Goal: Find specific page/section: Find specific page/section

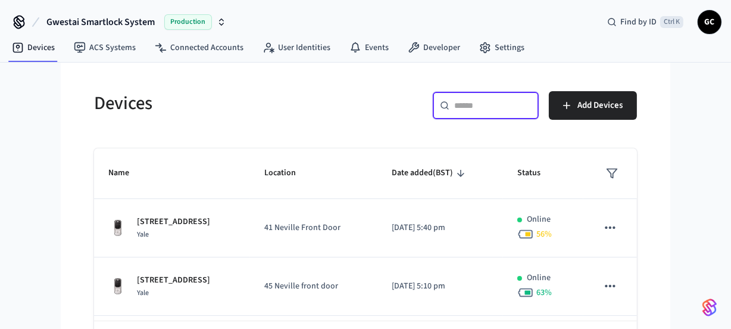
click at [489, 107] on input "text" at bounding box center [492, 105] width 77 height 12
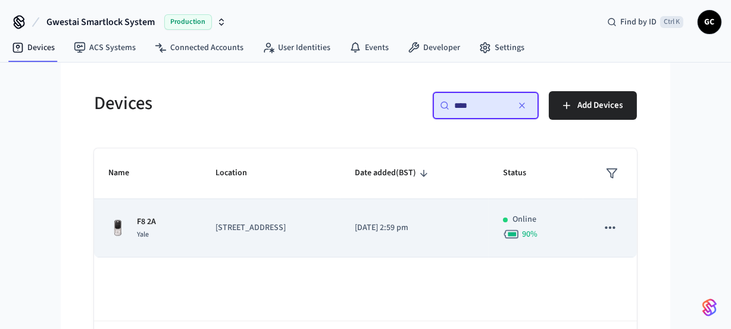
type input "****"
click at [146, 220] on p "F8 2A" at bounding box center [146, 221] width 19 height 13
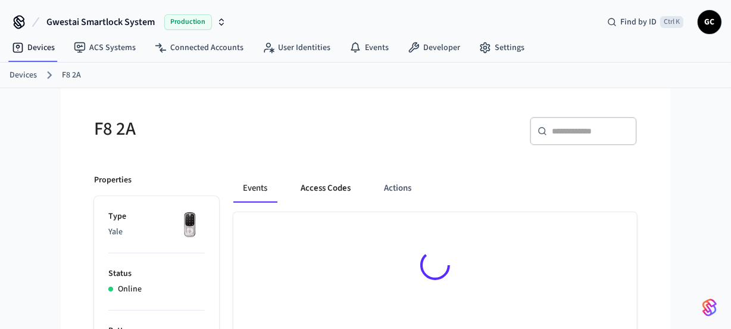
drag, startPoint x: 315, startPoint y: 188, endPoint x: 323, endPoint y: 190, distance: 8.8
click at [315, 188] on button "Access Codes" at bounding box center [325, 188] width 69 height 29
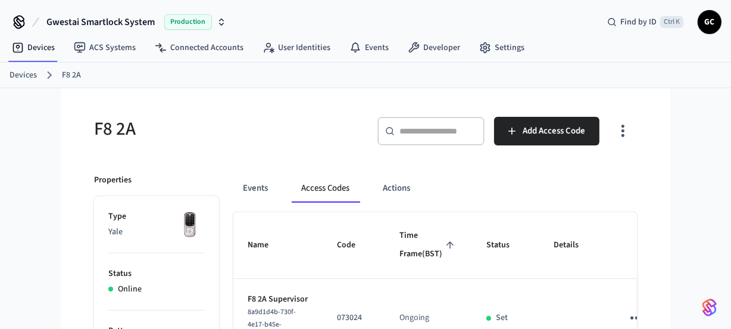
click at [24, 71] on link "Devices" at bounding box center [23, 75] width 27 height 13
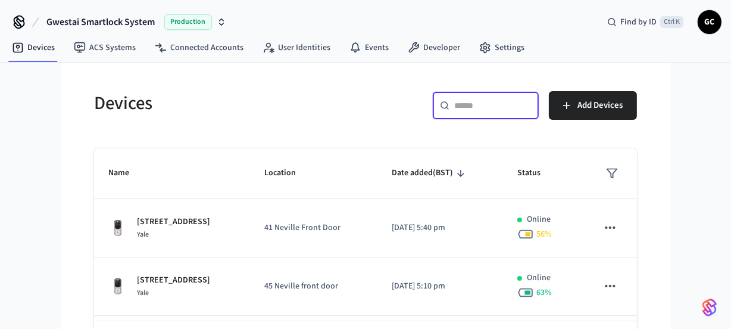
click at [488, 107] on input "text" at bounding box center [492, 105] width 77 height 12
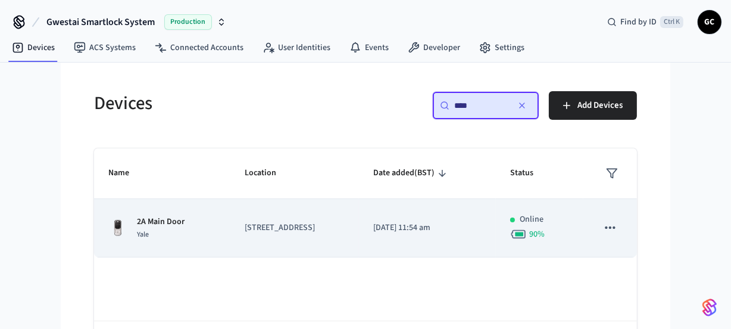
type input "****"
click at [163, 225] on p "2A Main Door" at bounding box center [161, 221] width 48 height 13
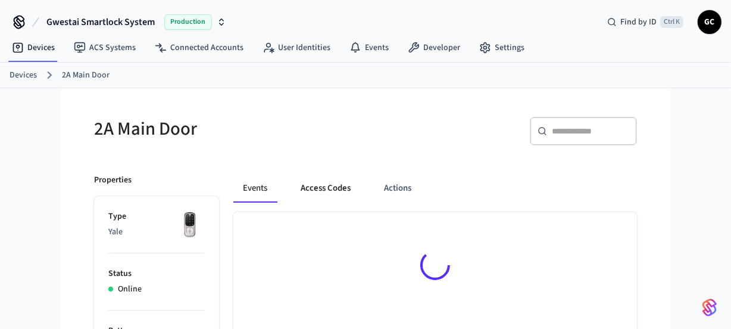
click at [333, 189] on button "Access Codes" at bounding box center [325, 188] width 69 height 29
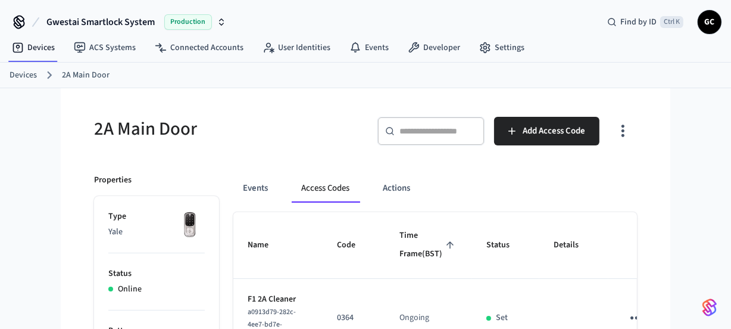
click at [18, 74] on link "Devices" at bounding box center [23, 75] width 27 height 13
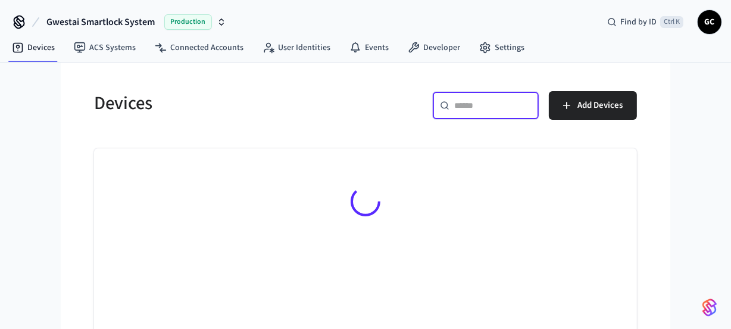
click at [493, 103] on input "text" at bounding box center [492, 105] width 77 height 12
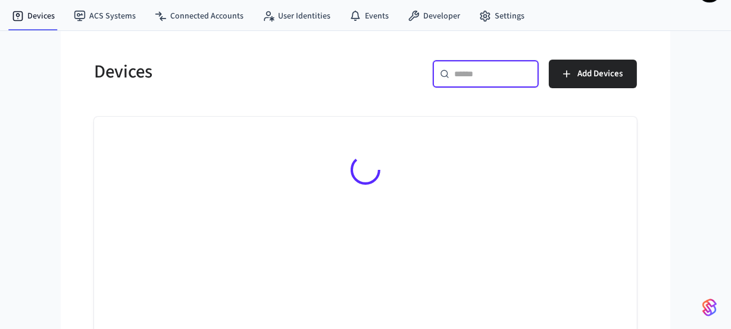
scroll to position [49, 0]
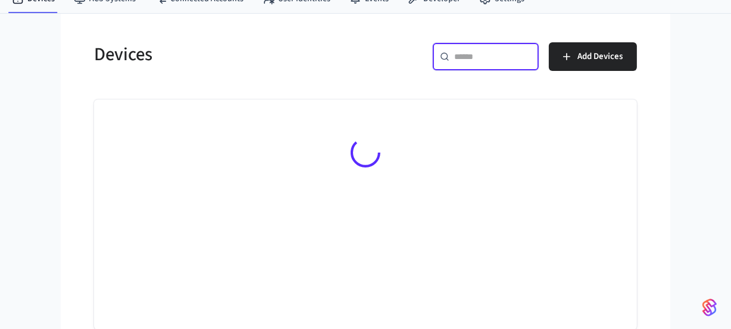
click at [480, 54] on input "text" at bounding box center [492, 57] width 77 height 12
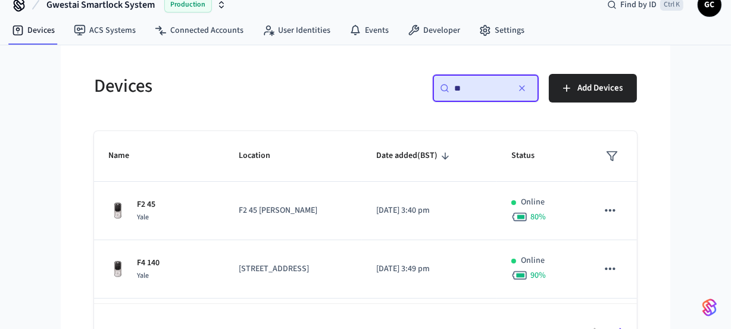
scroll to position [0, 0]
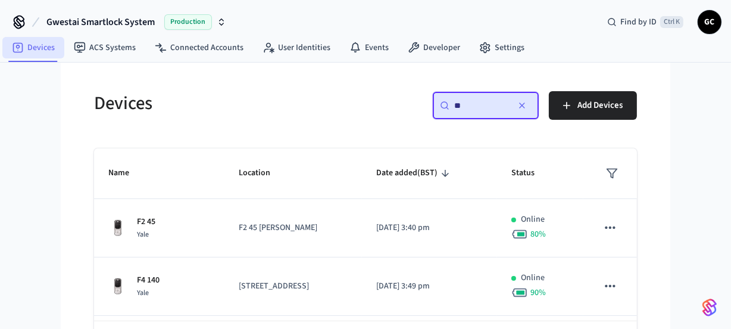
type input "**"
click at [40, 47] on link "Devices" at bounding box center [33, 47] width 62 height 21
click at [521, 104] on icon "button" at bounding box center [522, 105] width 5 height 5
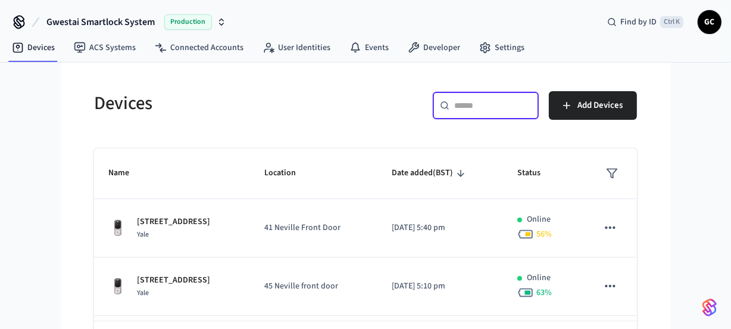
click at [474, 104] on input "text" at bounding box center [492, 105] width 77 height 12
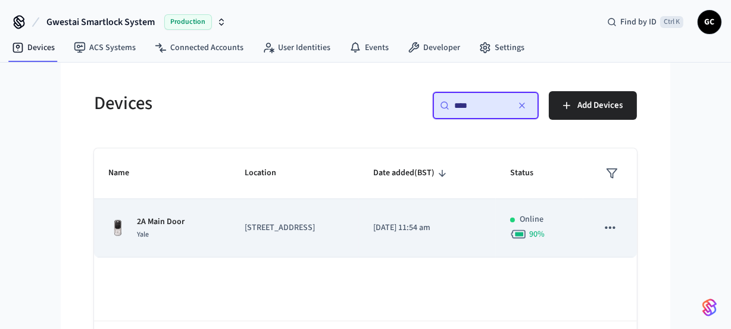
type input "****"
click at [153, 216] on p "2A Main Door" at bounding box center [161, 221] width 48 height 13
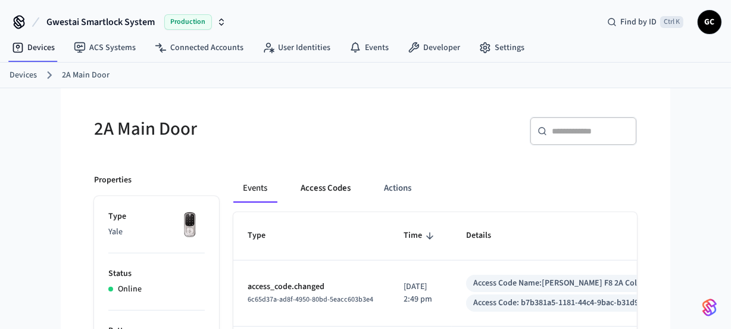
click at [341, 189] on button "Access Codes" at bounding box center [325, 188] width 69 height 29
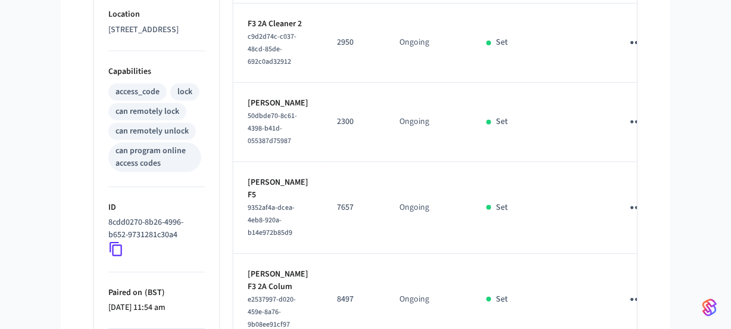
scroll to position [422, 0]
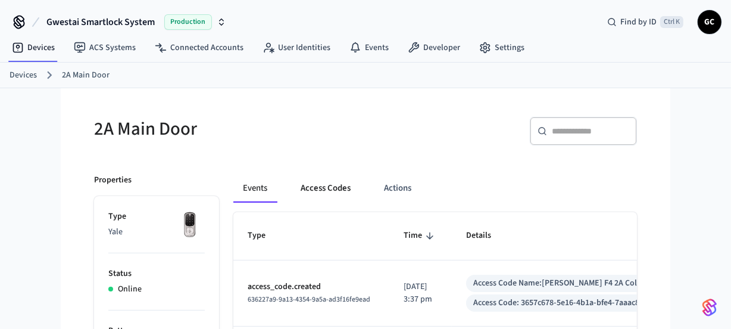
click at [335, 190] on button "Access Codes" at bounding box center [325, 188] width 69 height 29
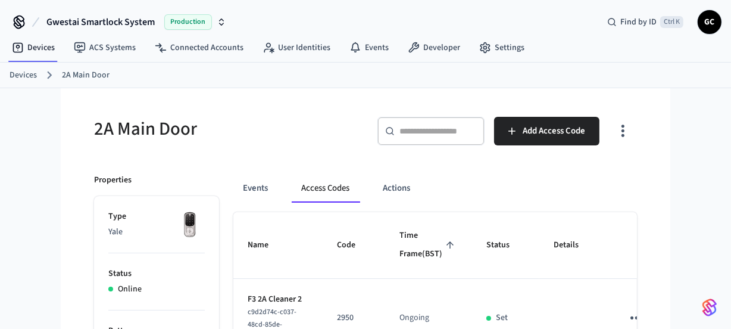
click at [27, 76] on link "Devices" at bounding box center [23, 75] width 27 height 13
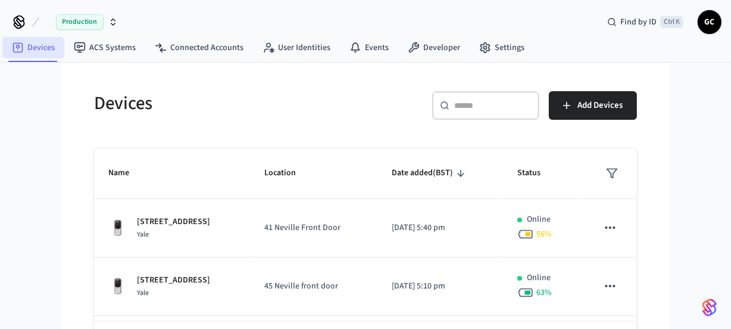
click at [30, 51] on link "Devices" at bounding box center [33, 47] width 62 height 21
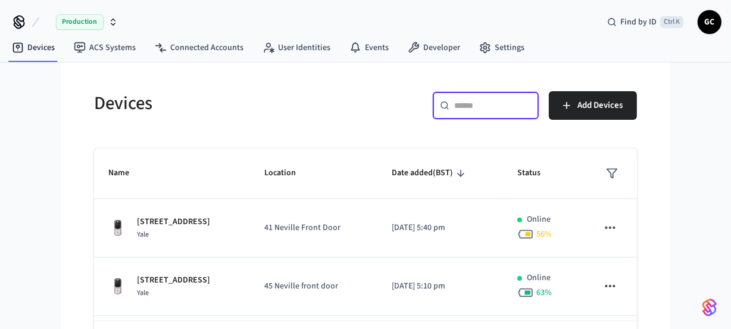
click at [482, 107] on input "text" at bounding box center [492, 105] width 77 height 12
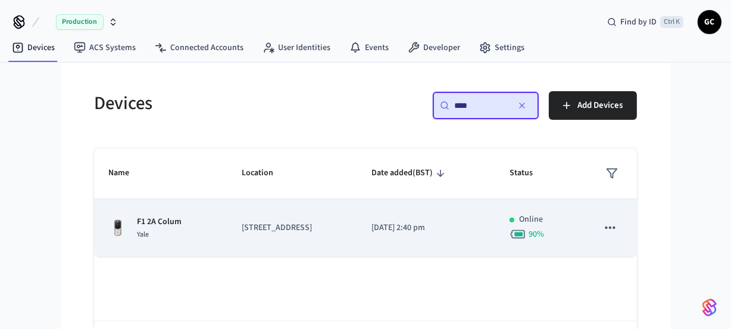
type input "****"
click at [158, 218] on p "F1 2A Colum" at bounding box center [159, 221] width 45 height 13
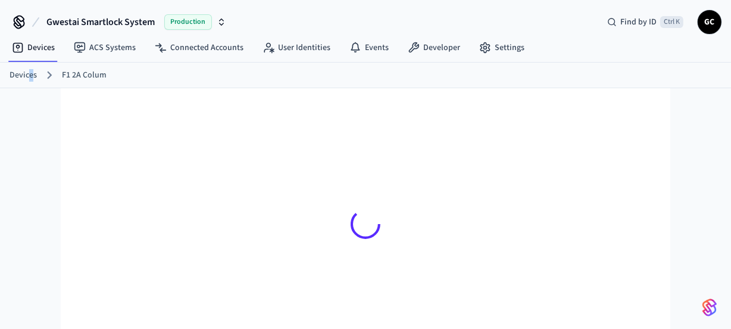
click at [30, 76] on link "Devices" at bounding box center [23, 75] width 27 height 13
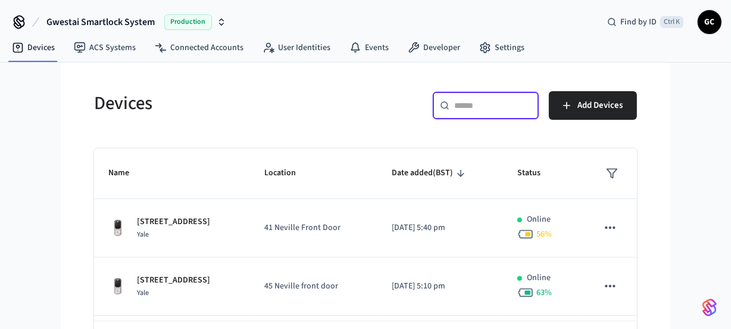
click at [488, 108] on input "text" at bounding box center [492, 105] width 77 height 12
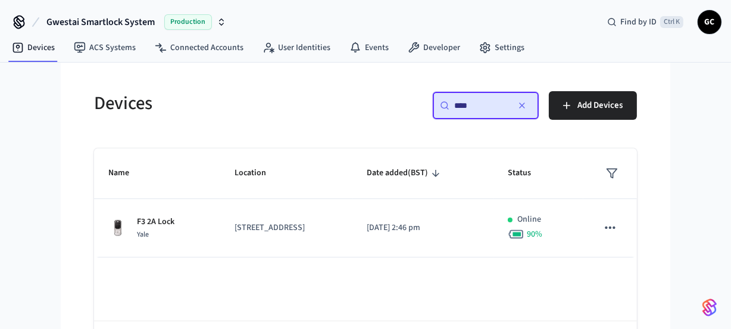
type input "*****"
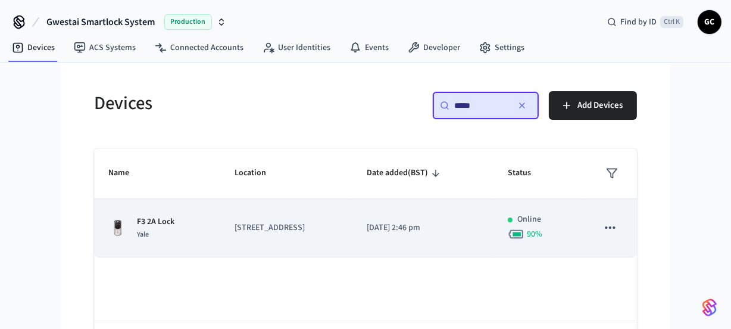
click at [159, 217] on p "F3 2A Lock" at bounding box center [156, 221] width 38 height 13
click at [161, 218] on p "F3 2A Lock" at bounding box center [156, 221] width 38 height 13
click at [181, 223] on div "F3 2A Lock Yale" at bounding box center [157, 227] width 98 height 25
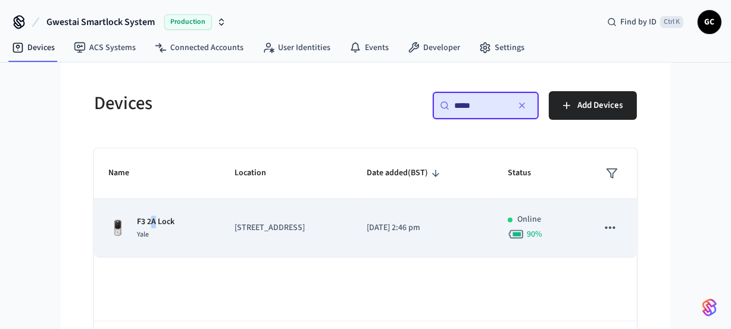
click at [154, 223] on p "F3 2A Lock" at bounding box center [156, 221] width 38 height 13
click at [154, 222] on p "F3 2A Lock" at bounding box center [156, 221] width 38 height 13
click at [154, 221] on p "F3 2A Lock" at bounding box center [156, 221] width 38 height 13
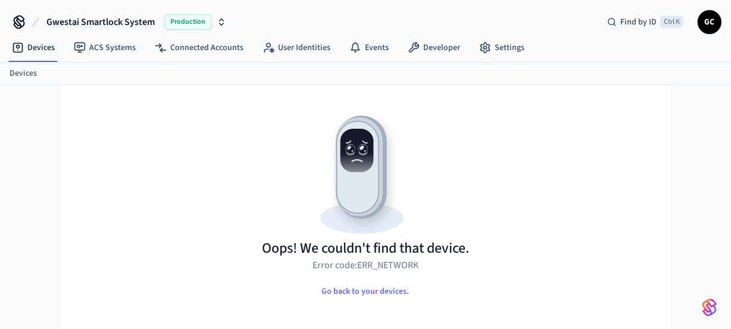
click at [23, 69] on link "Devices" at bounding box center [23, 73] width 27 height 13
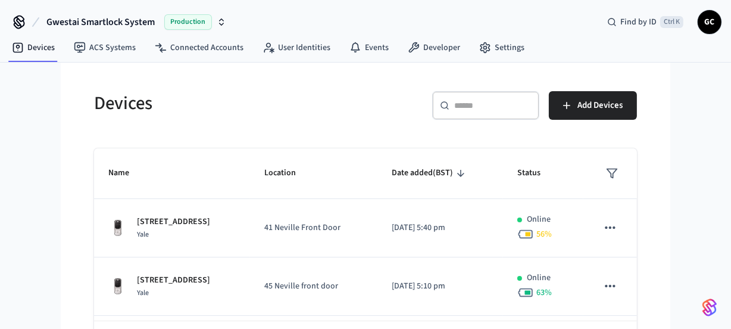
click at [514, 114] on div "​ ​" at bounding box center [485, 105] width 107 height 29
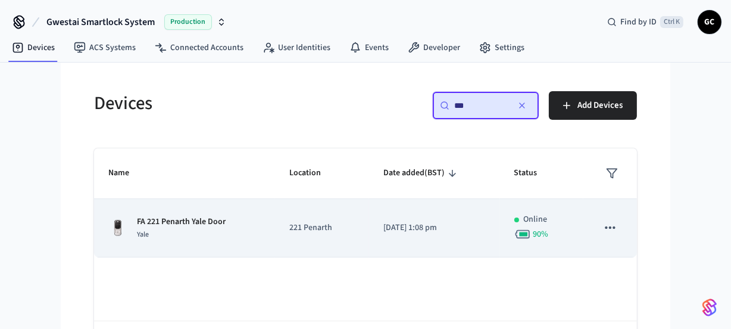
type input "**"
click at [202, 221] on p "FA 221 Penarth Yale Door" at bounding box center [181, 221] width 89 height 13
click at [215, 220] on p "FA 221 Penarth Yale Door" at bounding box center [181, 221] width 89 height 13
click at [215, 217] on p "FA 221 Penarth Yale Door" at bounding box center [181, 221] width 89 height 13
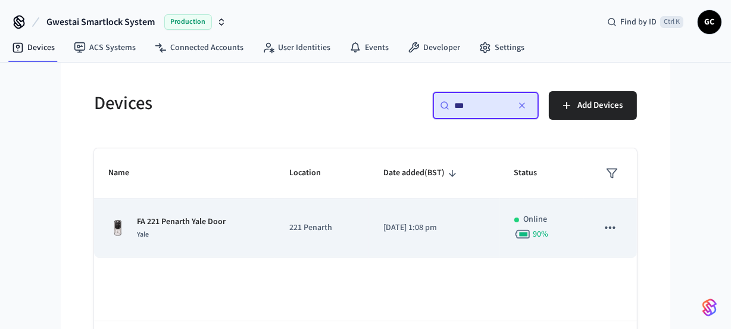
click at [171, 223] on p "FA 221 Penarth Yale Door" at bounding box center [181, 221] width 89 height 13
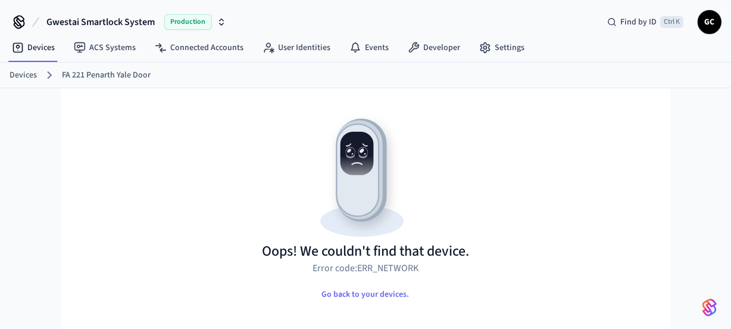
click at [7, 72] on div "Devices FA 221 Penarth Yale Door" at bounding box center [365, 76] width 731 height 26
click at [24, 77] on link "Devices" at bounding box center [23, 75] width 27 height 13
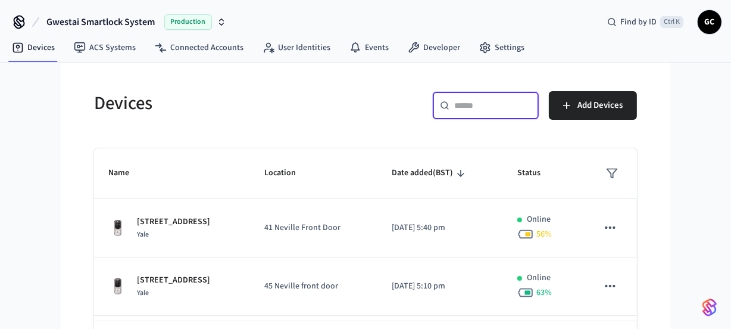
click at [484, 110] on input "text" at bounding box center [492, 105] width 77 height 12
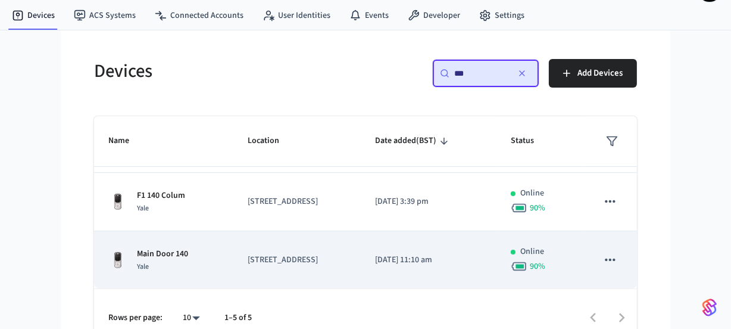
scroll to position [49, 0]
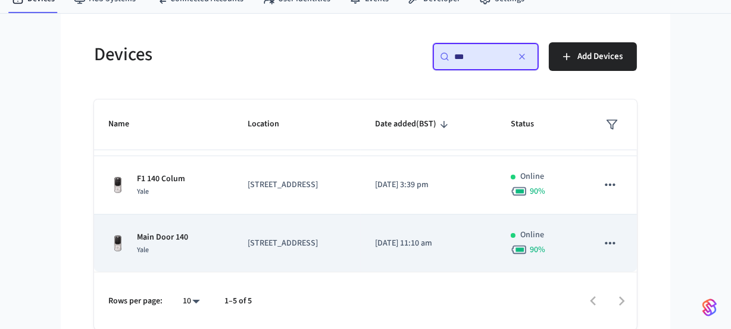
type input "***"
click at [175, 237] on p "Main Door 140" at bounding box center [162, 237] width 51 height 13
click at [158, 236] on p "Main Door 140" at bounding box center [162, 237] width 51 height 13
click at [159, 235] on p "Main Door 140" at bounding box center [162, 237] width 51 height 13
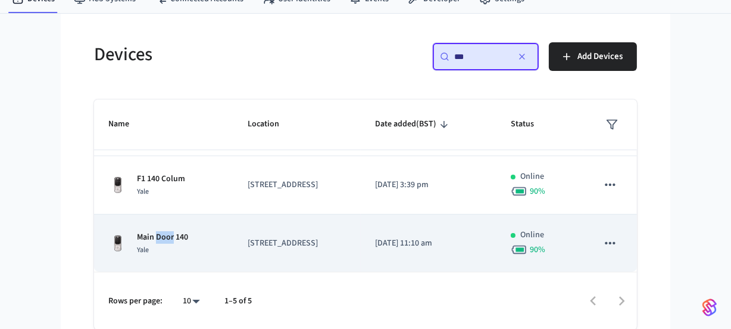
click at [160, 235] on p "Main Door 140" at bounding box center [162, 237] width 51 height 13
click at [183, 233] on p "Main Door 140" at bounding box center [162, 237] width 51 height 13
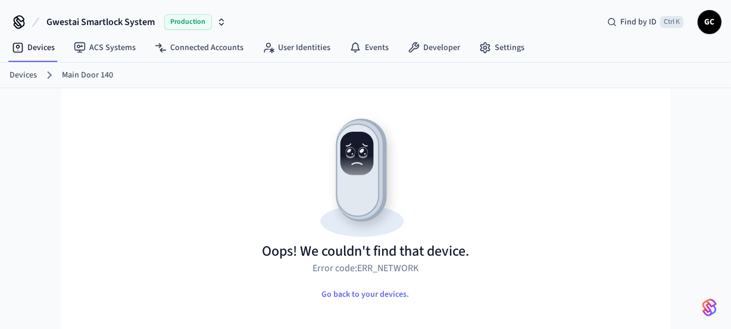
click at [389, 128] on img at bounding box center [365, 174] width 207 height 133
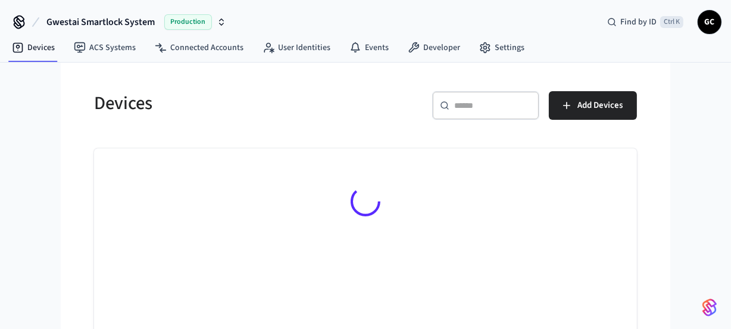
click at [493, 95] on div "​ ​" at bounding box center [485, 105] width 107 height 29
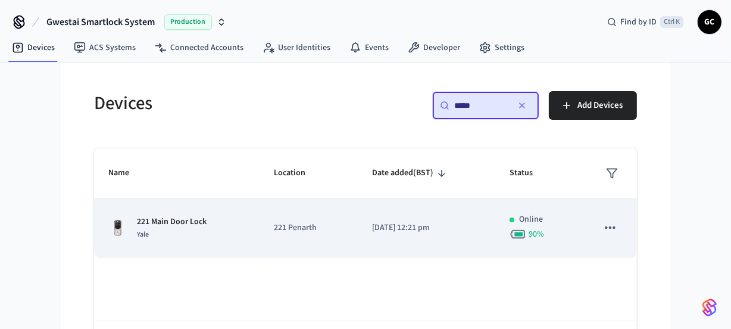
type input "*****"
click at [155, 225] on p "221 Main Door Lock" at bounding box center [172, 221] width 70 height 13
click at [274, 223] on p "221 Penarth" at bounding box center [309, 227] width 70 height 13
click at [180, 223] on p "221 Main Door Lock" at bounding box center [172, 221] width 70 height 13
click at [162, 219] on p "221 Main Door Lock" at bounding box center [172, 221] width 70 height 13
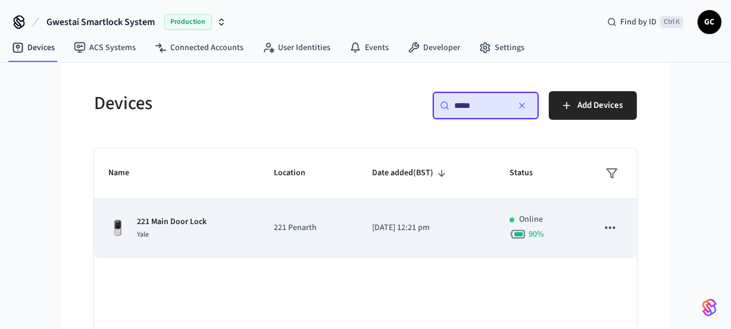
click at [188, 223] on p "221 Main Door Lock" at bounding box center [172, 221] width 70 height 13
click at [156, 218] on p "221 Main Door Lock" at bounding box center [172, 221] width 70 height 13
click at [143, 215] on p "221 Main Door Lock" at bounding box center [172, 221] width 70 height 13
click at [143, 216] on p "221 Main Door Lock" at bounding box center [172, 221] width 70 height 13
click at [164, 215] on p "221 Main Door Lock" at bounding box center [172, 221] width 70 height 13
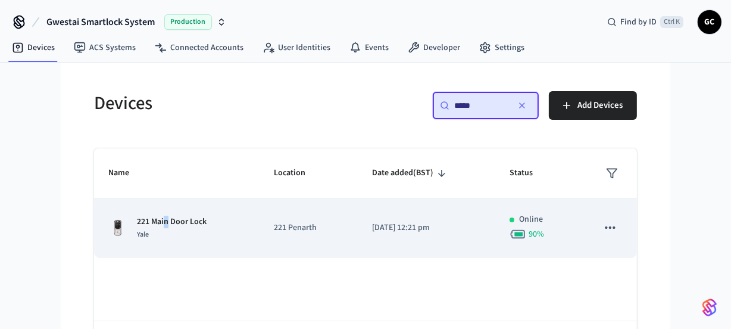
click at [167, 216] on p "221 Main Door Lock" at bounding box center [172, 221] width 70 height 13
click at [180, 216] on p "221 Main Door Lock" at bounding box center [172, 221] width 70 height 13
click at [181, 216] on p "221 Main Door Lock" at bounding box center [172, 221] width 70 height 13
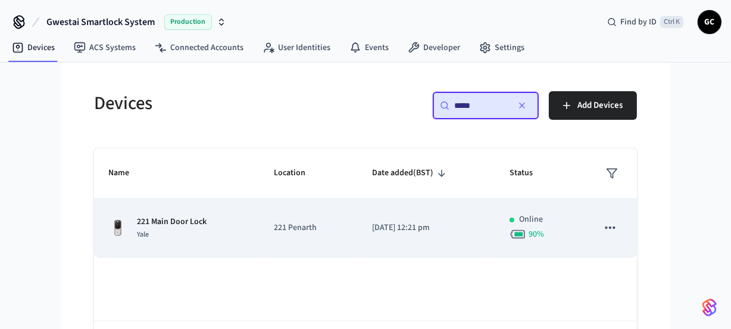
click at [221, 236] on div "221 Main Door Lock Yale" at bounding box center [176, 227] width 137 height 25
click at [174, 234] on div "Yale" at bounding box center [172, 234] width 70 height 13
click at [177, 226] on p "221 Main Door Lock" at bounding box center [172, 221] width 70 height 13
click at [294, 231] on p "221 Penarth" at bounding box center [309, 227] width 70 height 13
click at [297, 226] on p "221 Penarth" at bounding box center [309, 227] width 70 height 13
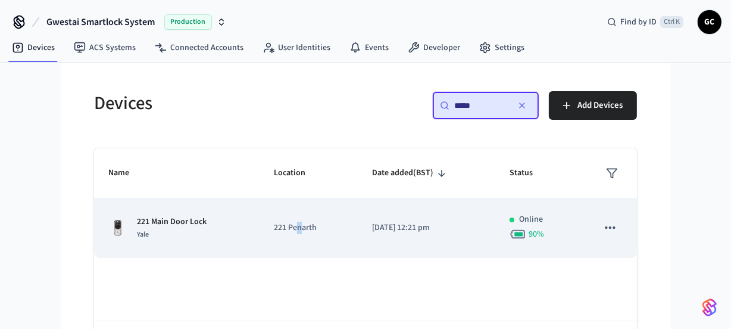
drag, startPoint x: 297, startPoint y: 226, endPoint x: 254, endPoint y: 202, distance: 49.0
click at [297, 227] on p "221 Penarth" at bounding box center [309, 227] width 70 height 13
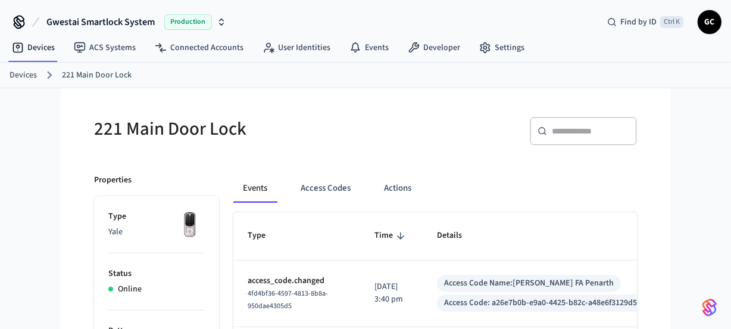
click at [425, 148] on div "​ ​" at bounding box center [505, 136] width 264 height 38
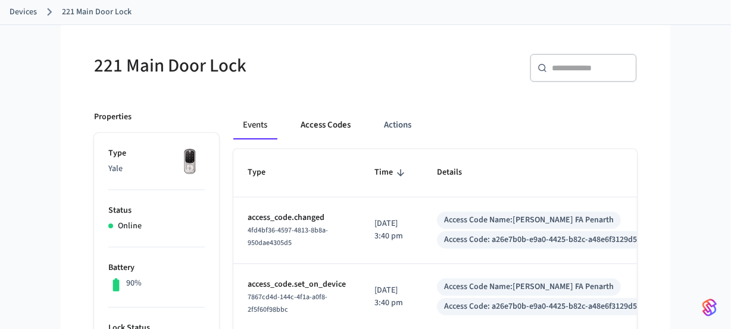
scroll to position [54, 0]
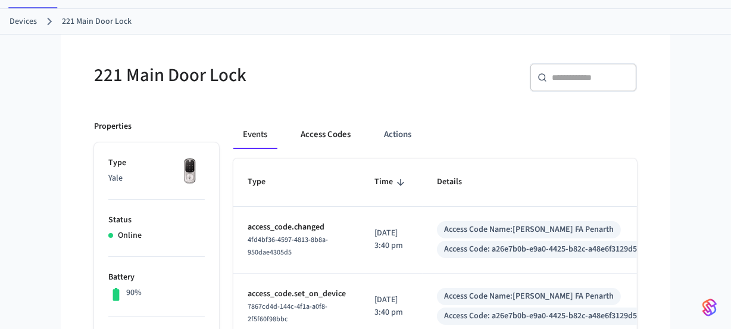
click at [324, 122] on button "Access Codes" at bounding box center [325, 134] width 69 height 29
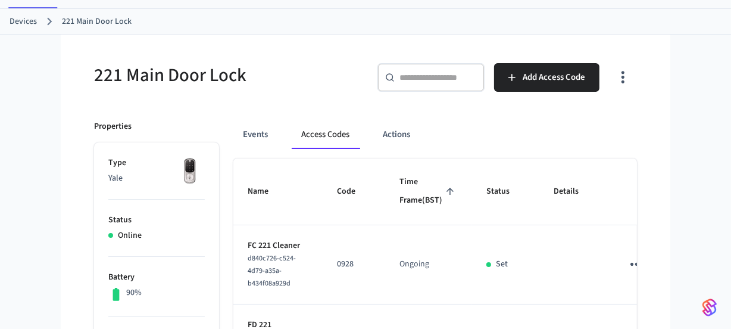
click at [323, 127] on button "Access Codes" at bounding box center [325, 134] width 67 height 29
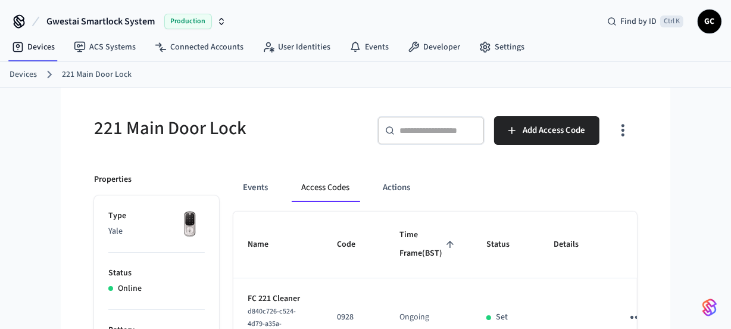
scroll to position [0, 0]
click at [27, 74] on link "Devices" at bounding box center [23, 75] width 27 height 13
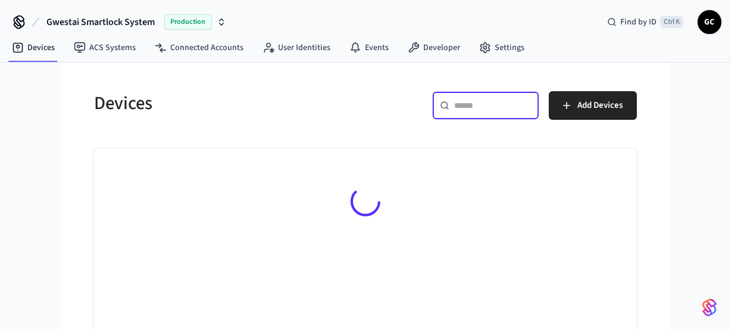
click at [473, 101] on input "text" at bounding box center [492, 105] width 77 height 12
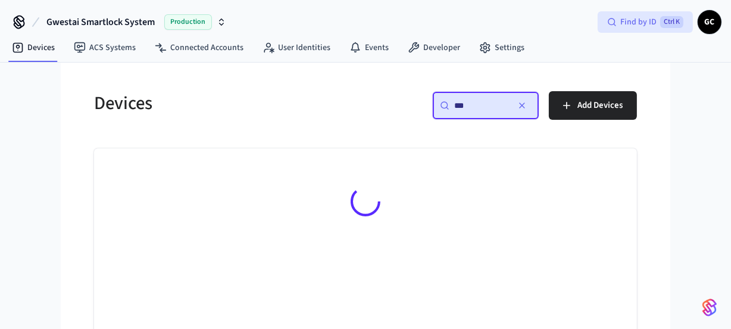
type input "***"
